Goal: Task Accomplishment & Management: Manage account settings

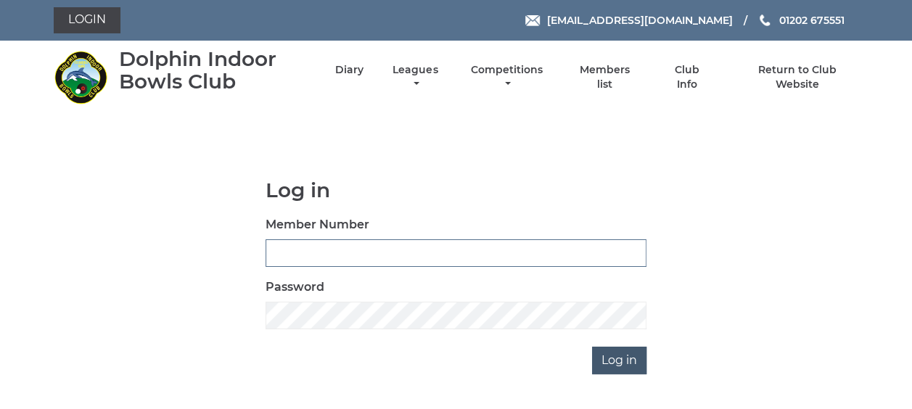
type input "3863"
click at [612, 359] on input "Log in" at bounding box center [619, 361] width 54 height 28
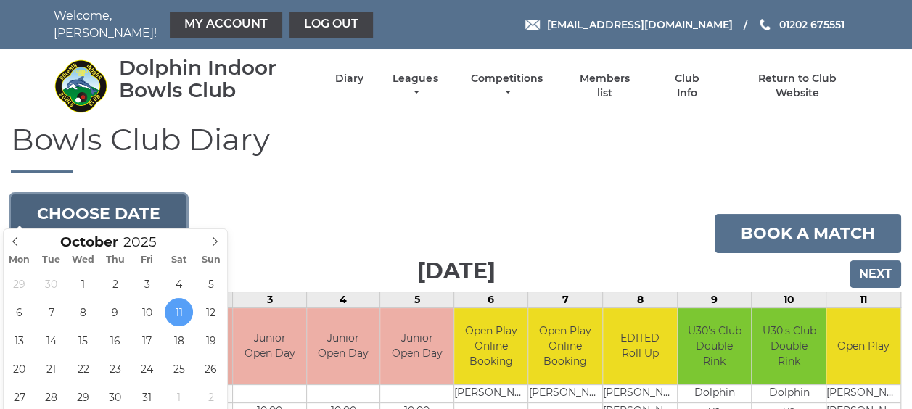
click at [139, 200] on button "Choose date" at bounding box center [99, 213] width 176 height 39
type input "2025-10-09"
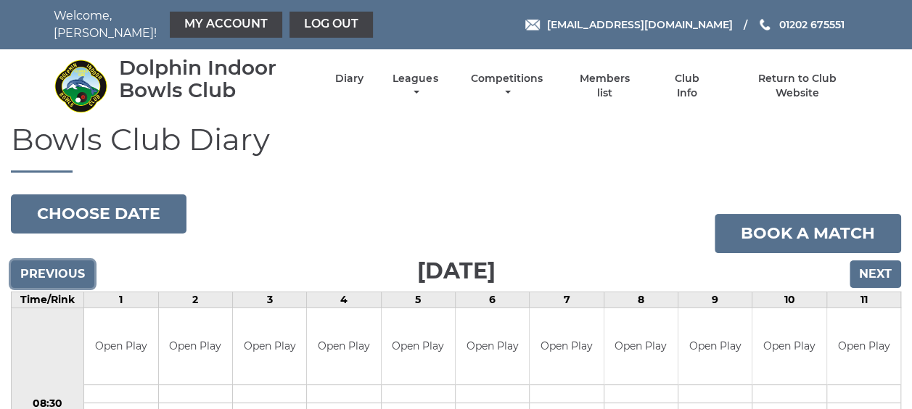
click at [55, 268] on input "Previous" at bounding box center [52, 274] width 83 height 28
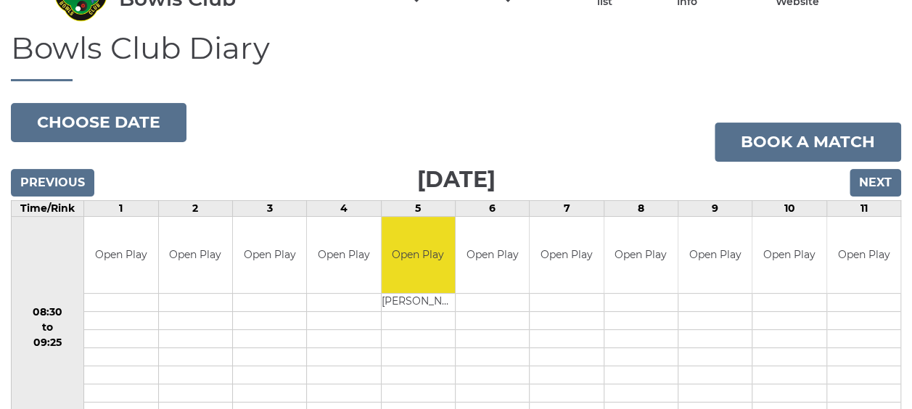
scroll to position [73, 0]
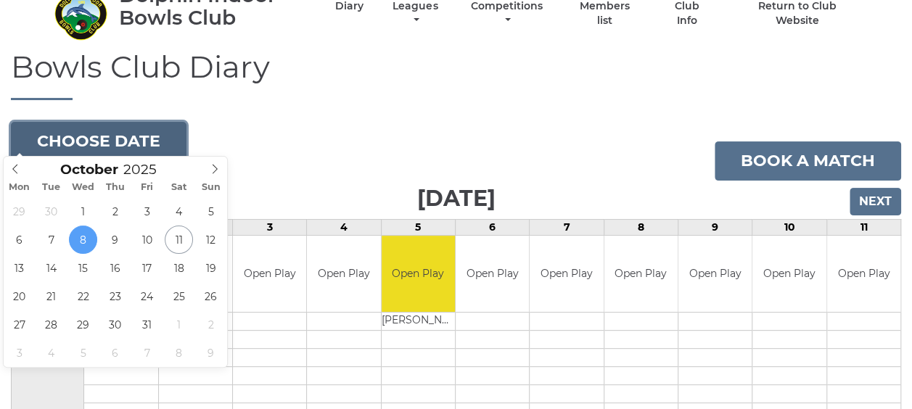
click at [150, 138] on button "Choose date" at bounding box center [99, 141] width 176 height 39
type input "2025-10-13"
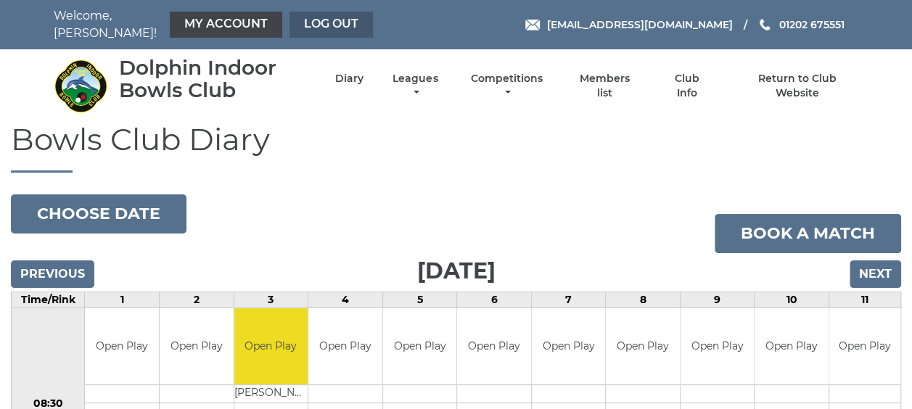
click at [319, 15] on link "Log out" at bounding box center [330, 25] width 83 height 26
